Goal: Task Accomplishment & Management: Manage account settings

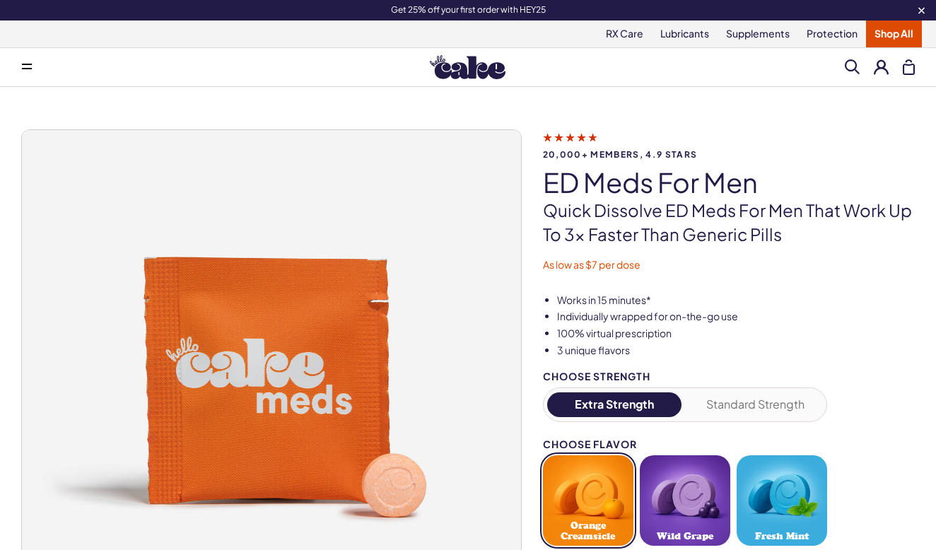
click at [883, 67] on button at bounding box center [881, 66] width 15 height 15
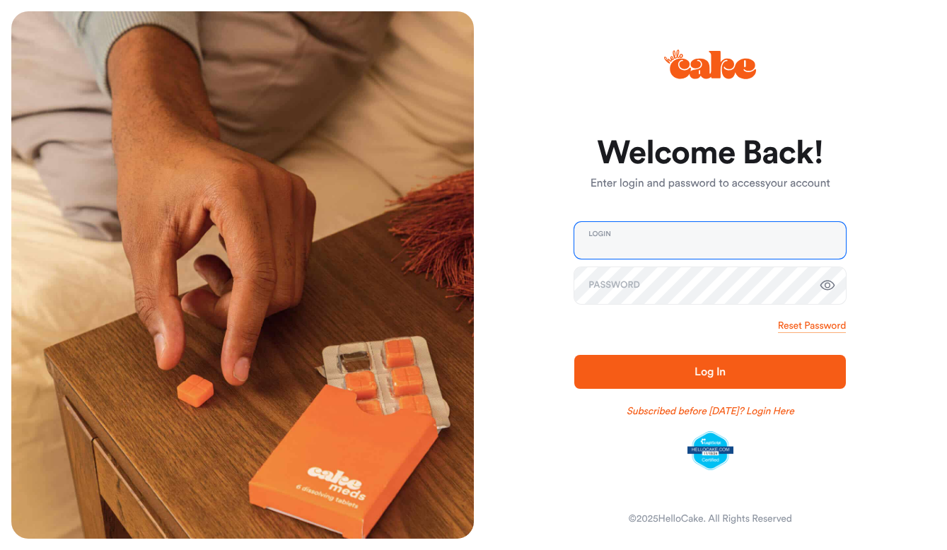
type input "**********"
click at [630, 326] on div "Reset Password" at bounding box center [710, 326] width 272 height 14
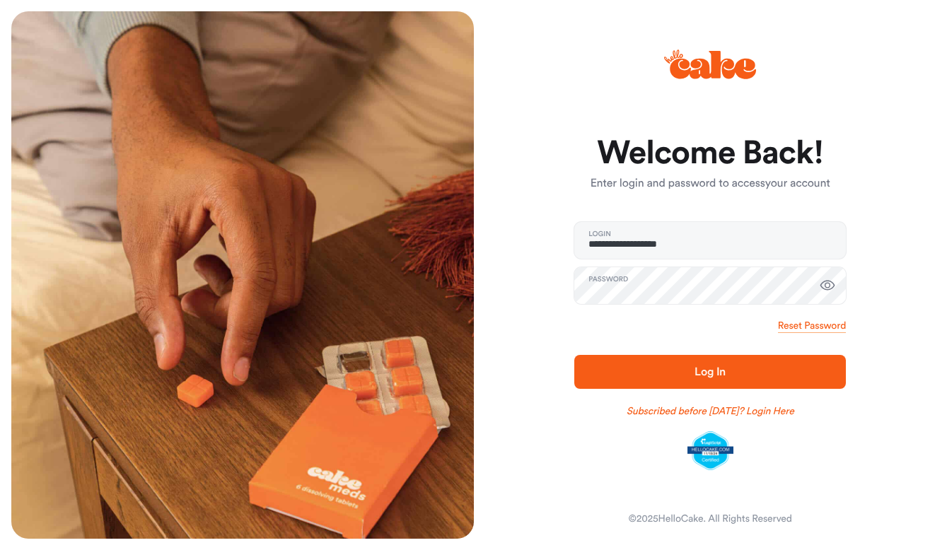
click at [681, 369] on span "Log In" at bounding box center [710, 372] width 226 height 17
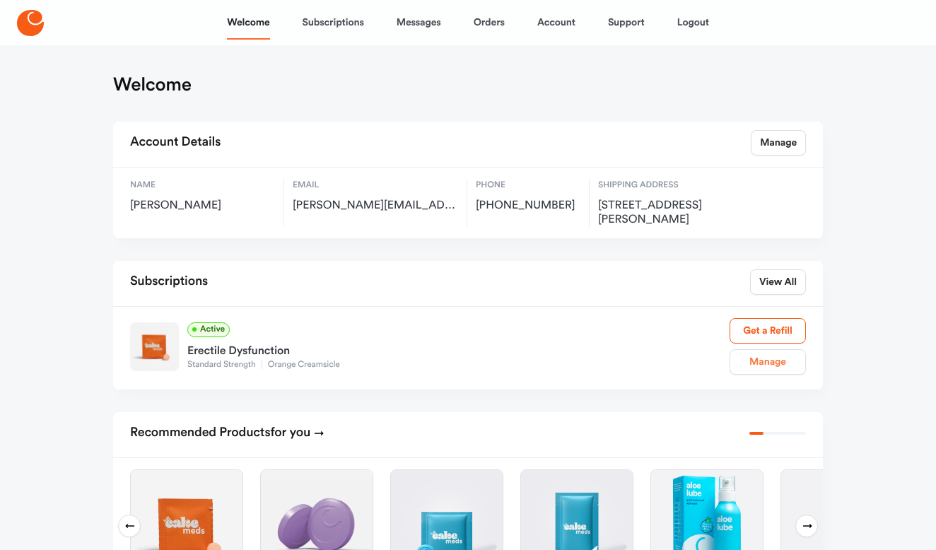
click at [745, 361] on link "Manage" at bounding box center [768, 361] width 76 height 25
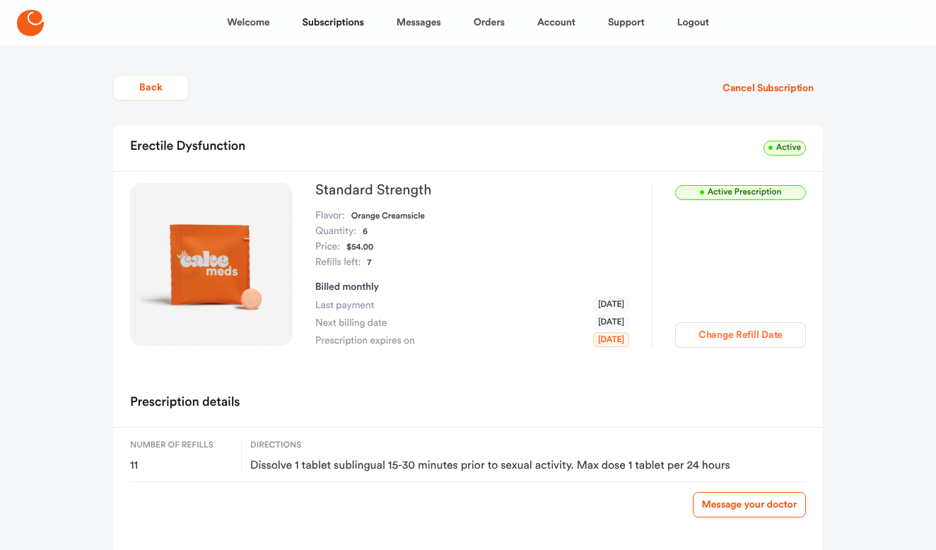
click at [721, 337] on button "Change Refill Date" at bounding box center [740, 335] width 131 height 25
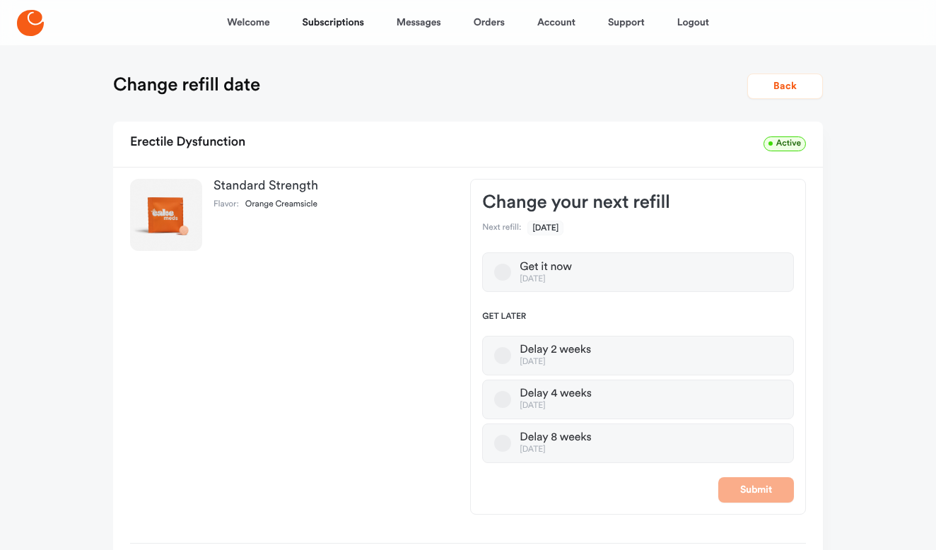
click at [501, 446] on button "Delay 8 weeks Dec 20, 2025" at bounding box center [502, 443] width 17 height 17
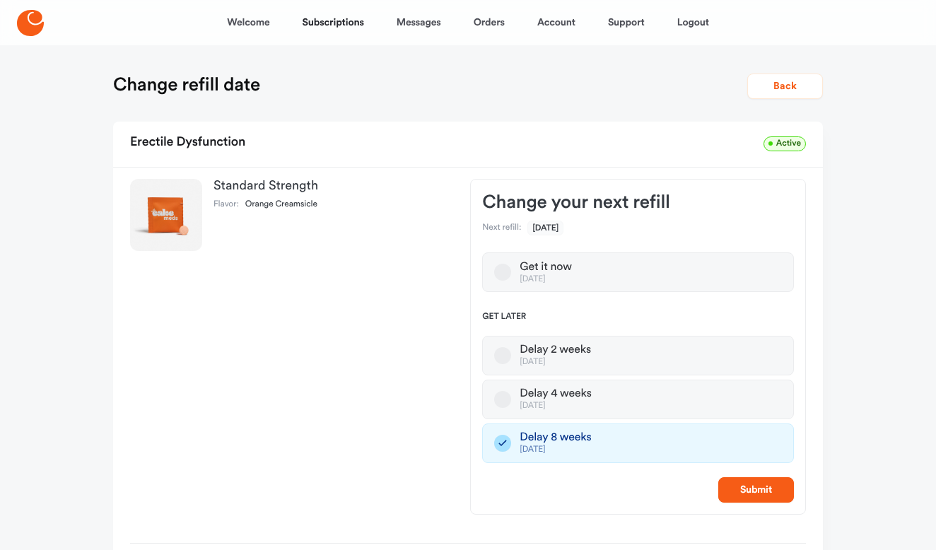
click at [742, 490] on button "Submit" at bounding box center [757, 489] width 76 height 25
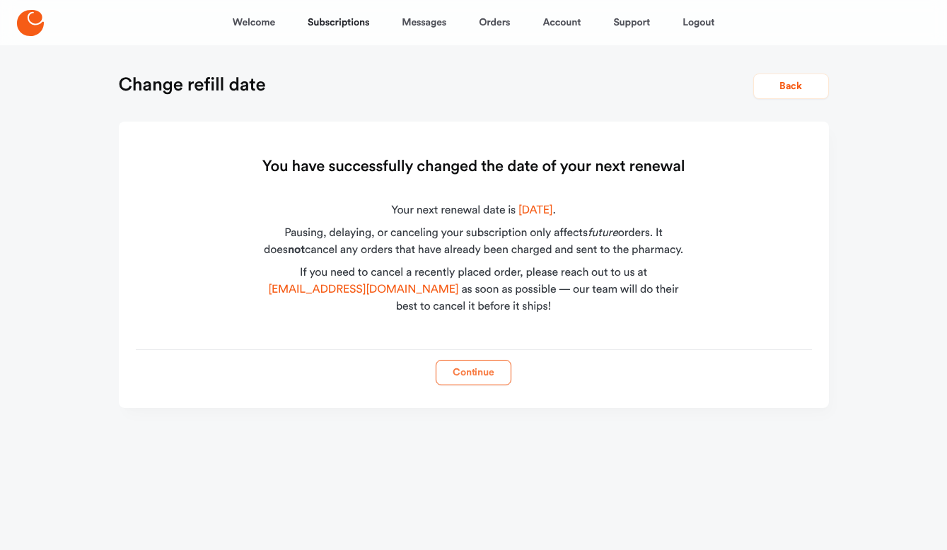
click at [492, 374] on button "Continue" at bounding box center [474, 372] width 76 height 25
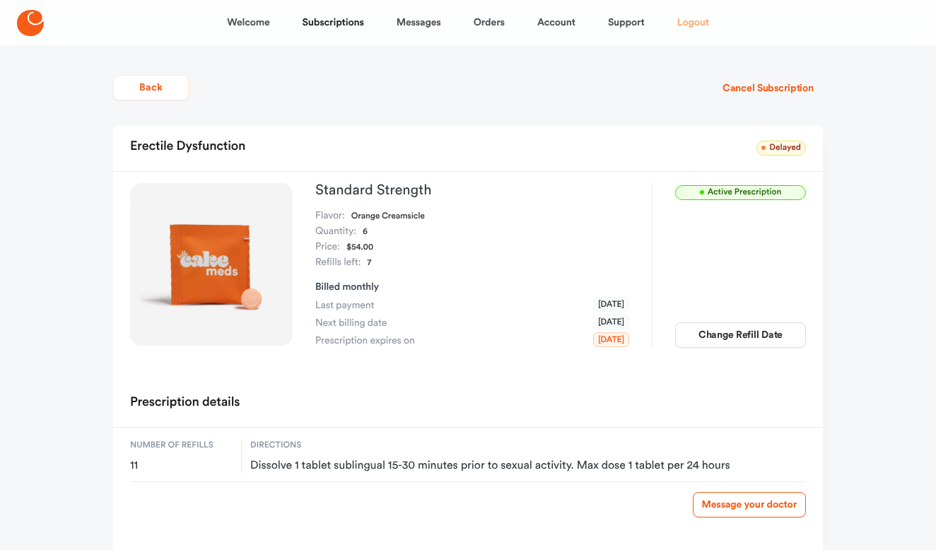
click at [688, 27] on link "Logout" at bounding box center [694, 23] width 32 height 34
